Goal: Navigation & Orientation: Find specific page/section

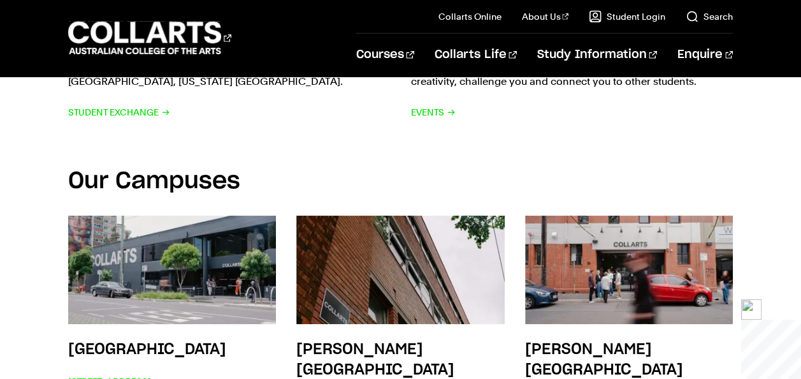
scroll to position [2018, 0]
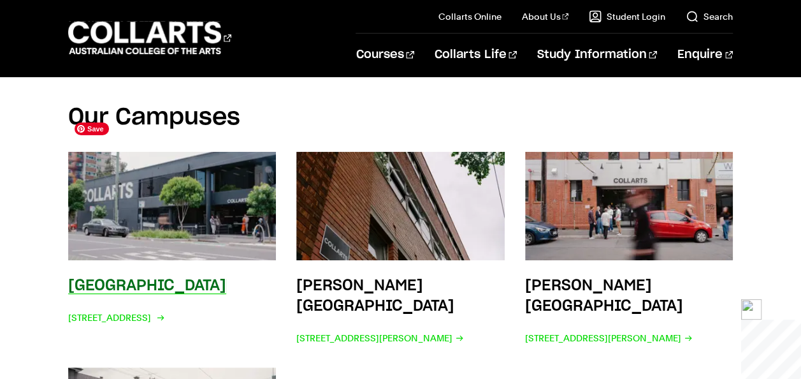
click at [232, 164] on img at bounding box center [172, 206] width 229 height 119
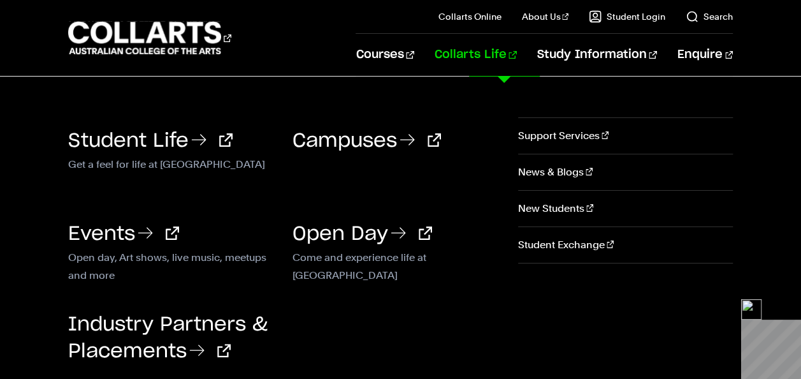
click at [517, 58] on link "Collarts Life" at bounding box center [476, 55] width 82 height 42
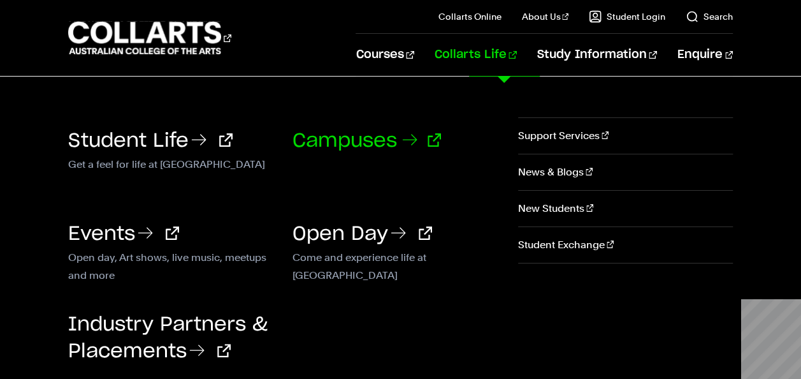
click at [362, 140] on link "Campuses" at bounding box center [367, 140] width 149 height 19
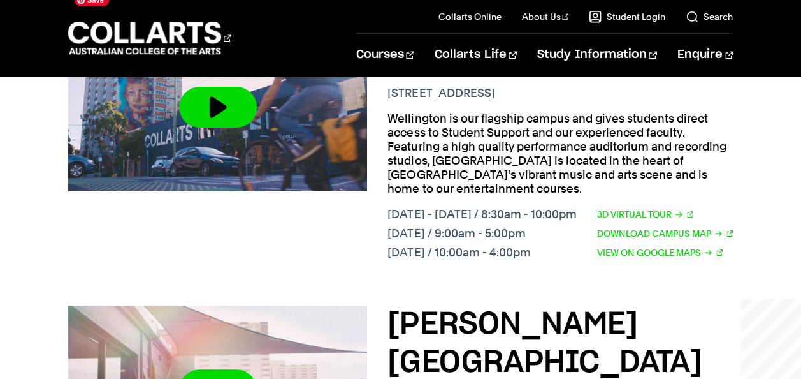
scroll to position [650, 0]
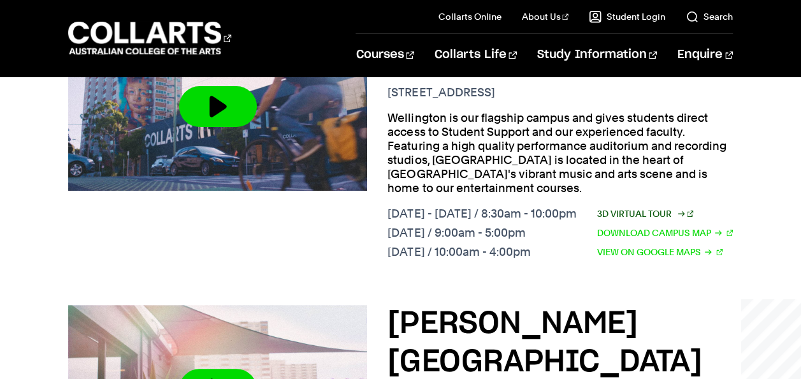
click at [649, 207] on link "3D Virtual Tour" at bounding box center [645, 214] width 97 height 14
